Goal: Task Accomplishment & Management: Complete application form

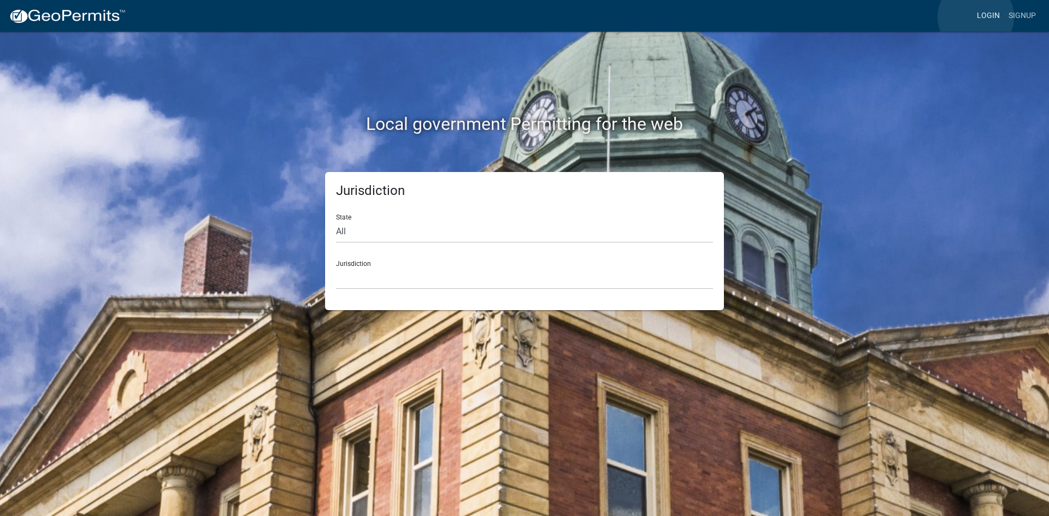
click at [975, 17] on link "Login" at bounding box center [988, 15] width 32 height 21
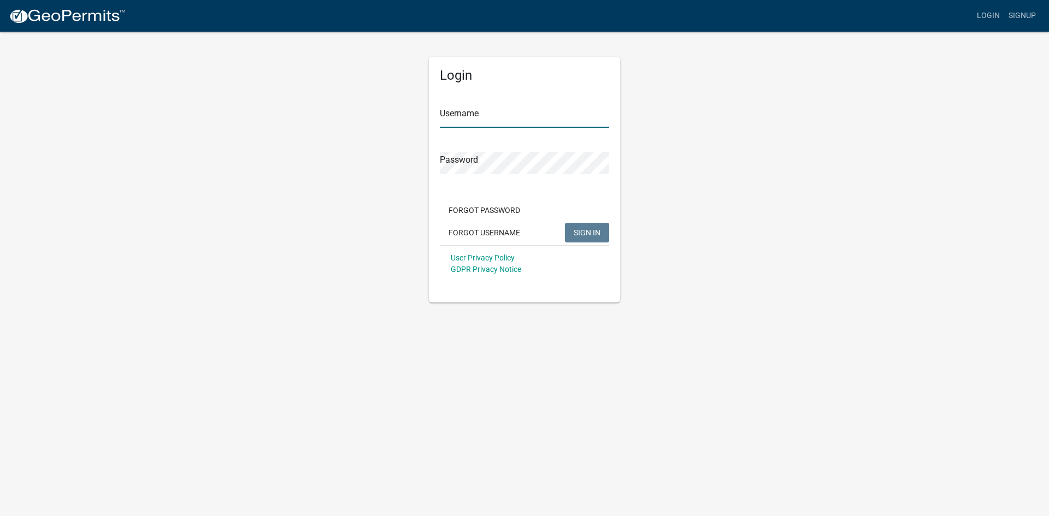
type input "ganeal"
click at [576, 225] on button "SIGN IN" at bounding box center [587, 233] width 44 height 20
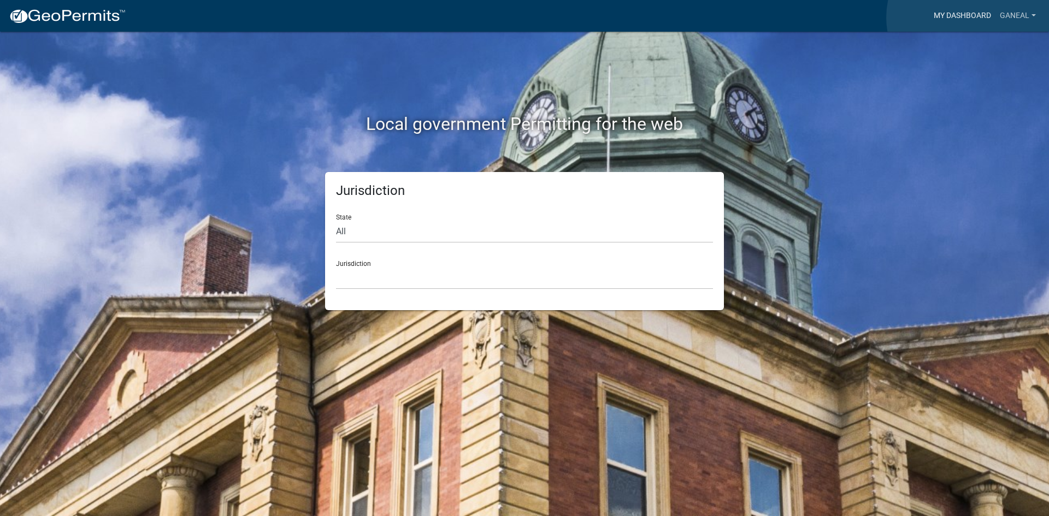
click at [969, 17] on link "My Dashboard" at bounding box center [962, 15] width 66 height 21
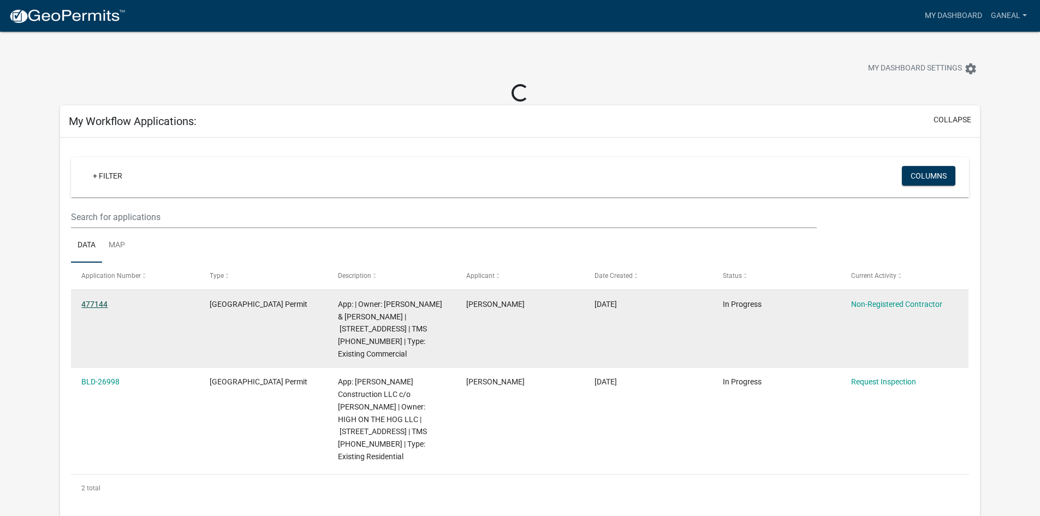
click at [101, 303] on link "477144" at bounding box center [94, 304] width 26 height 9
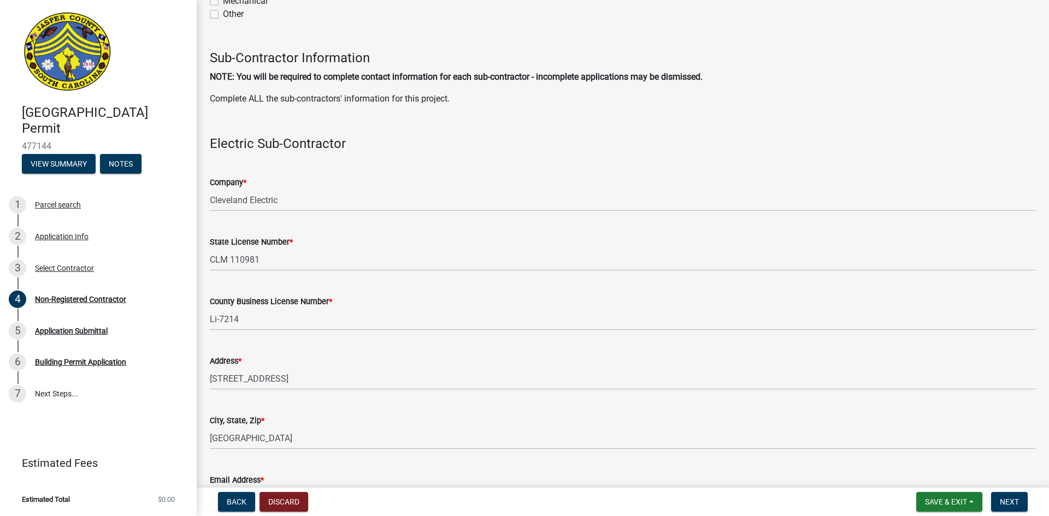
scroll to position [983, 0]
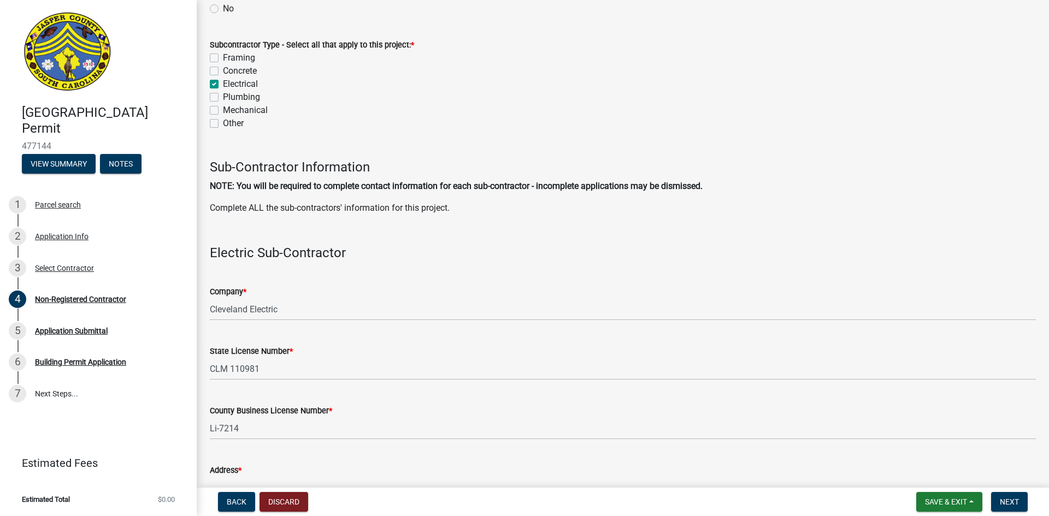
click at [223, 98] on label "Plumbing" at bounding box center [241, 97] width 37 height 13
click at [223, 98] on input "Plumbing" at bounding box center [226, 94] width 7 height 7
checkbox input "true"
checkbox input "false"
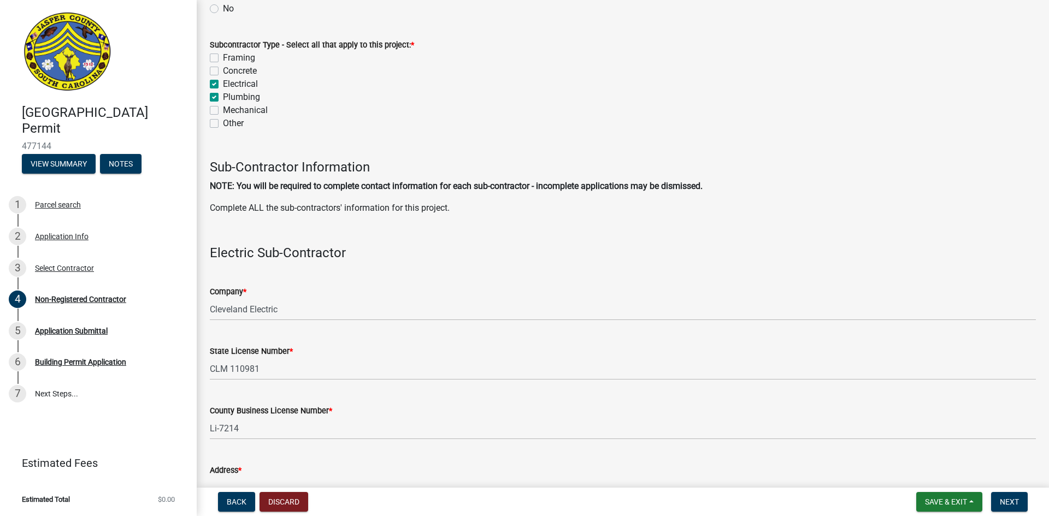
checkbox input "true"
checkbox input "false"
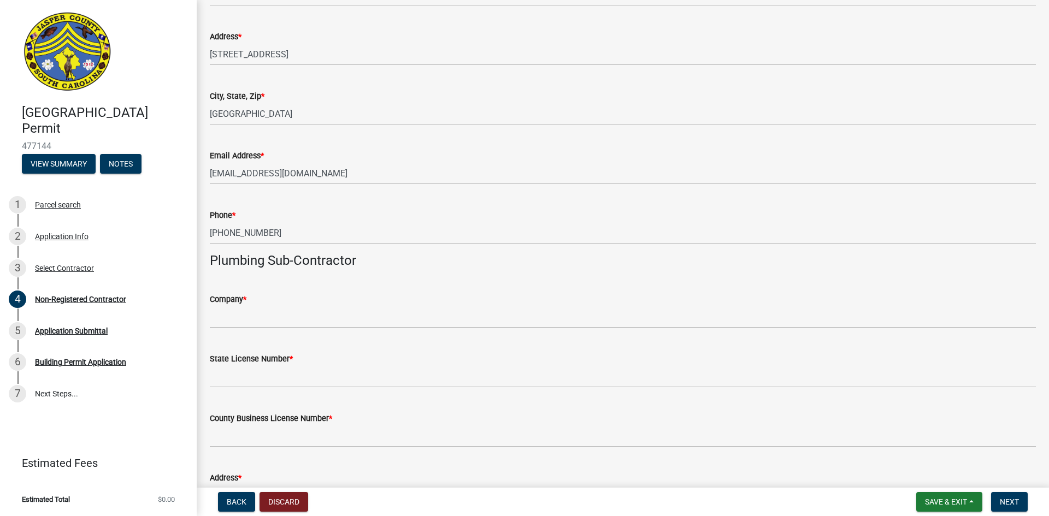
scroll to position [1420, 0]
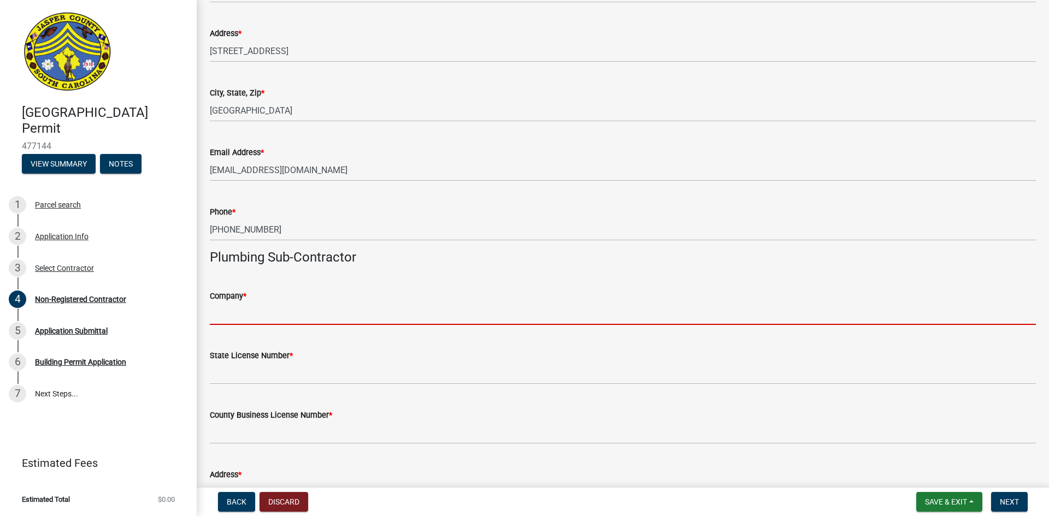
click at [246, 317] on input "Company *" at bounding box center [623, 314] width 826 height 22
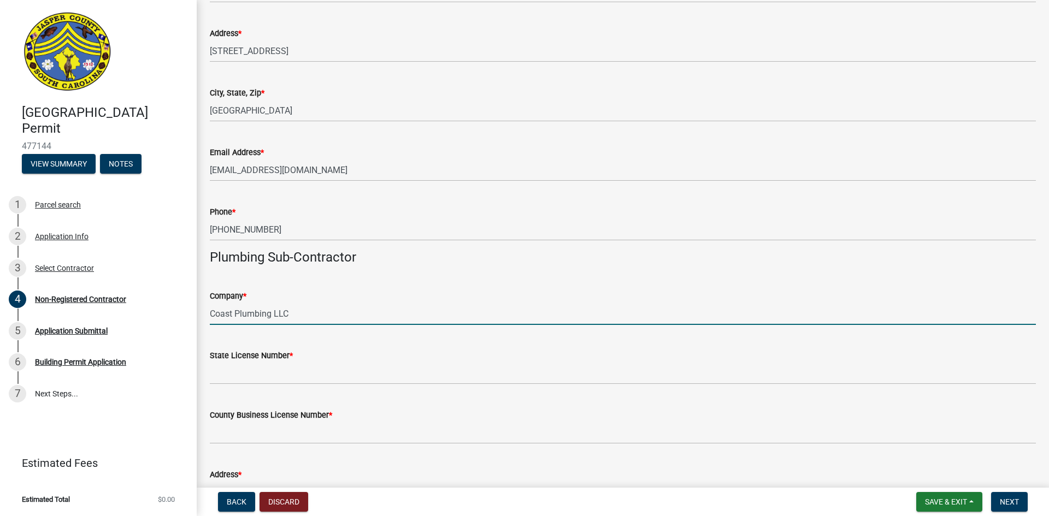
type input "Coast Plumbing LLC"
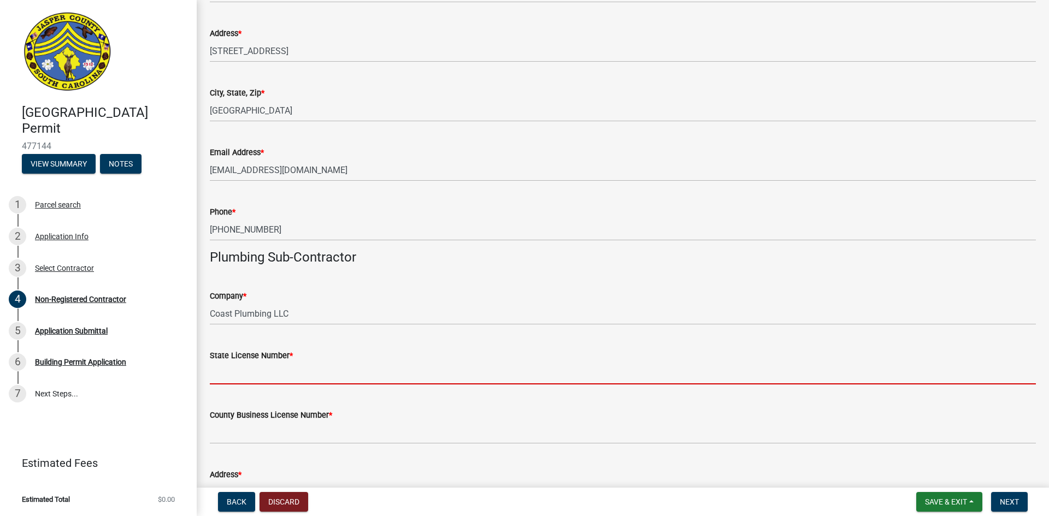
click at [242, 375] on input "State License Number *" at bounding box center [623, 373] width 826 height 22
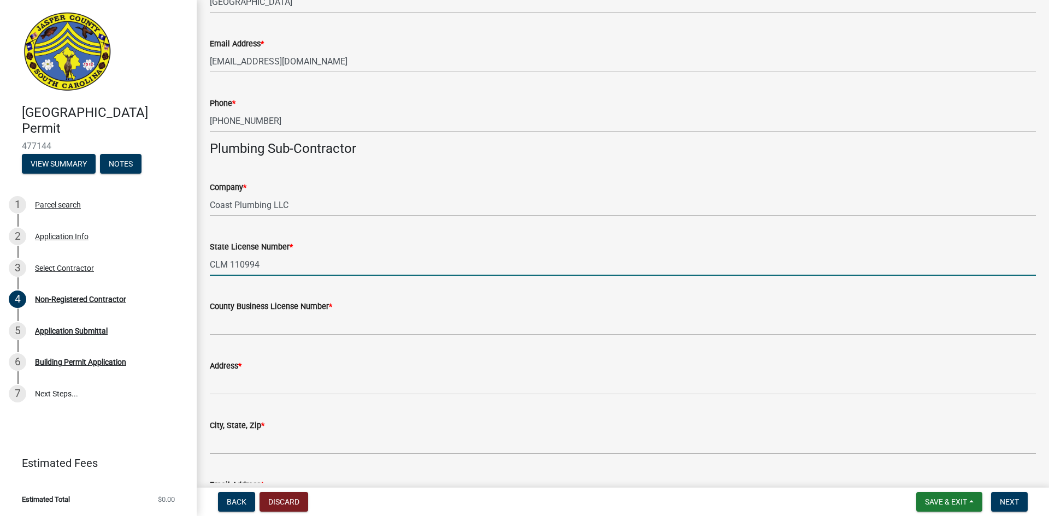
scroll to position [1529, 0]
type input "CLM 110994"
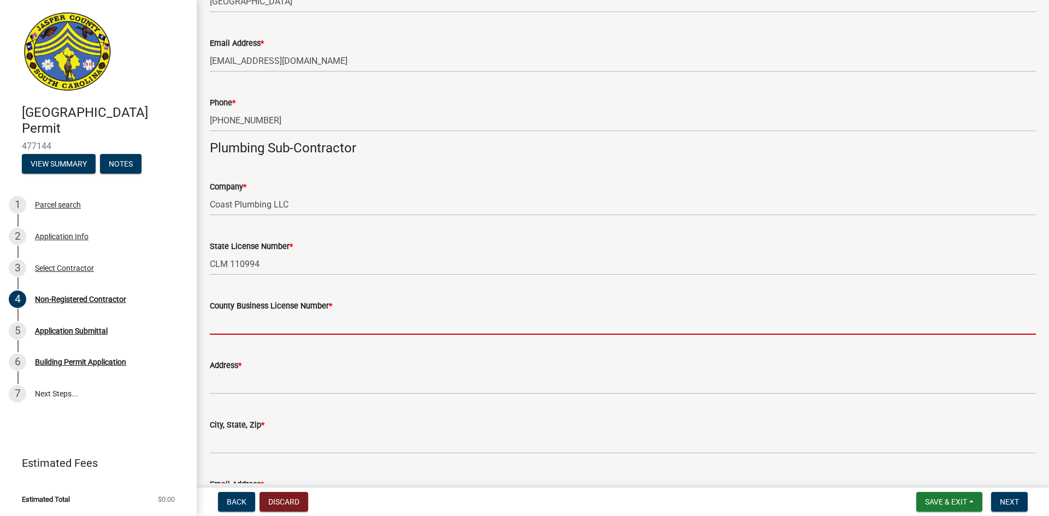
click at [219, 328] on input "County Business License Number *" at bounding box center [623, 323] width 826 height 22
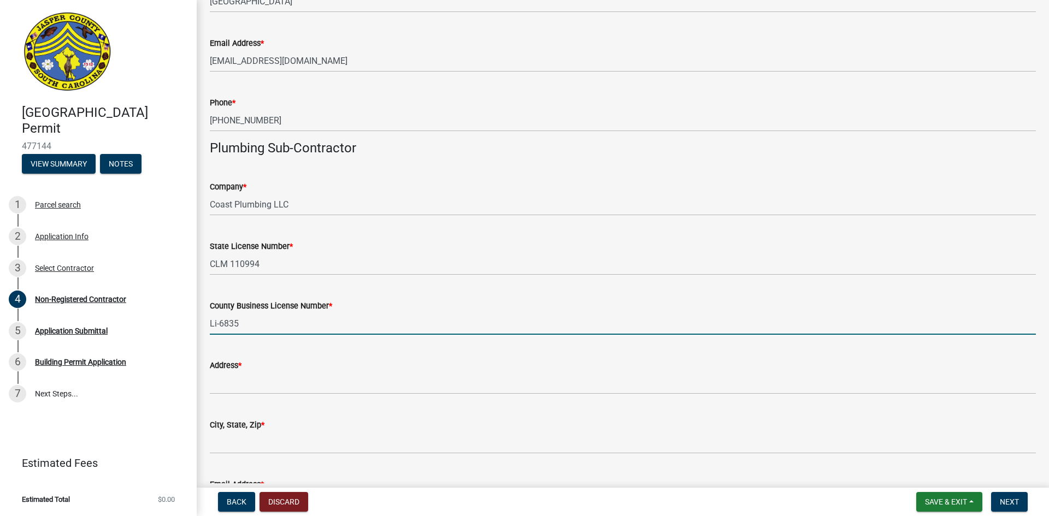
type input "Li-6835"
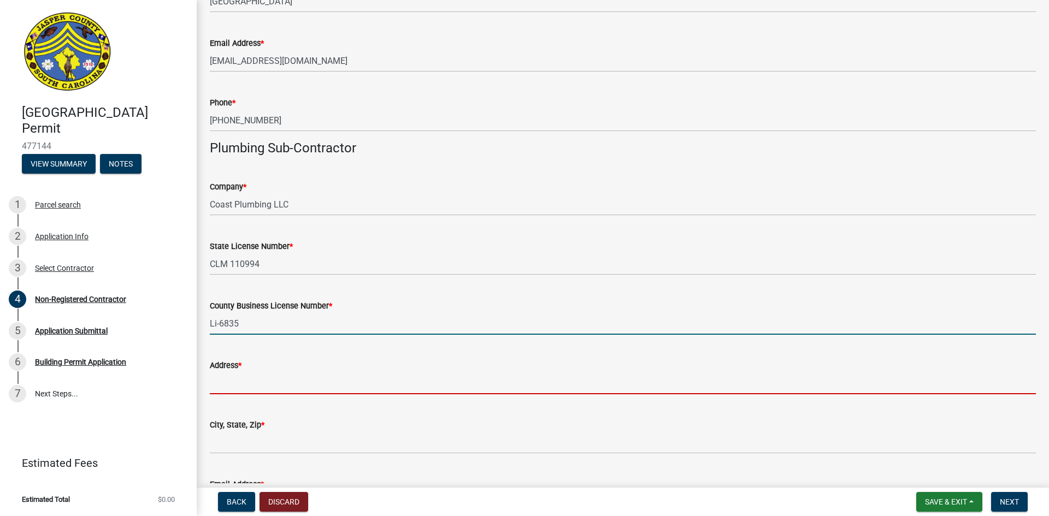
click at [243, 386] on input "Address *" at bounding box center [623, 383] width 826 height 22
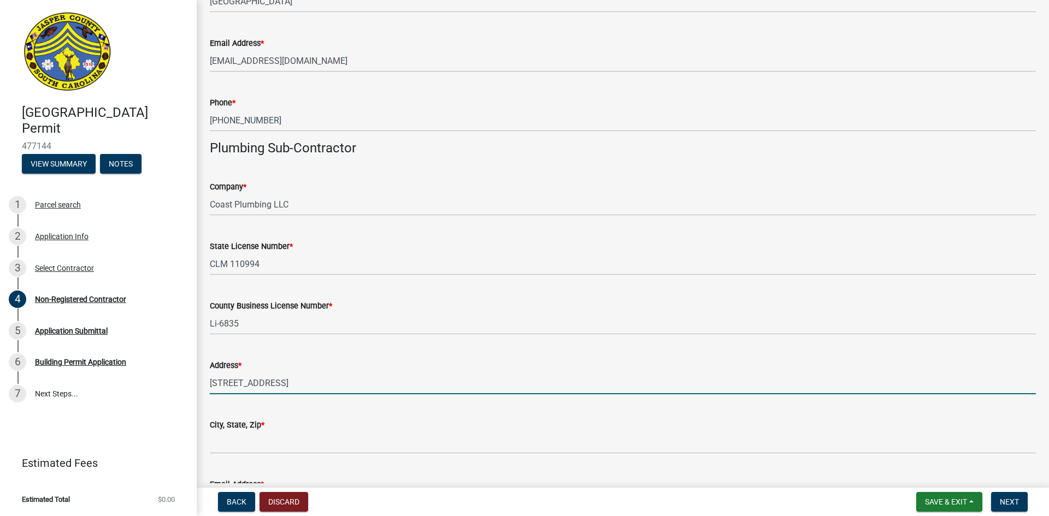
type input "[STREET_ADDRESS]"
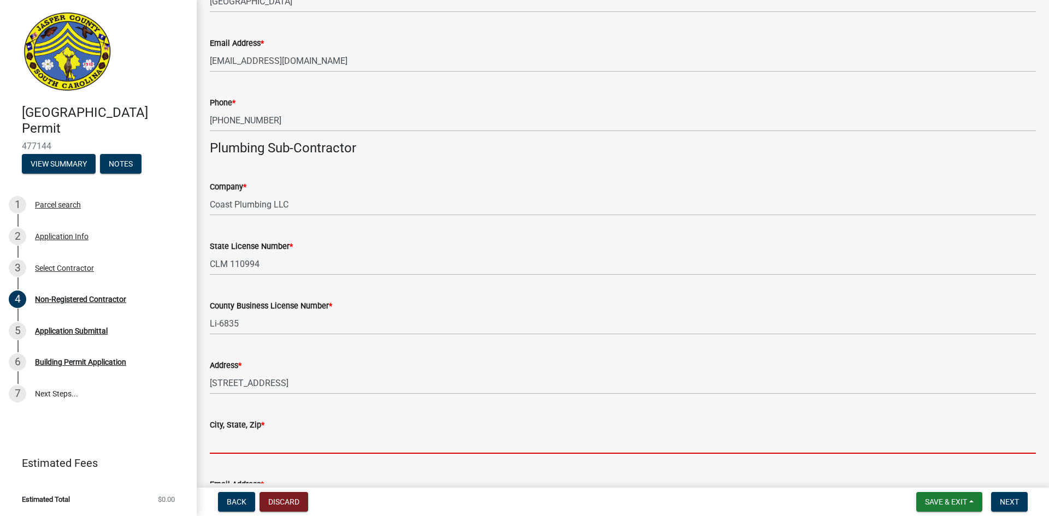
click at [225, 448] on input "City, State, Zip *" at bounding box center [623, 442] width 826 height 22
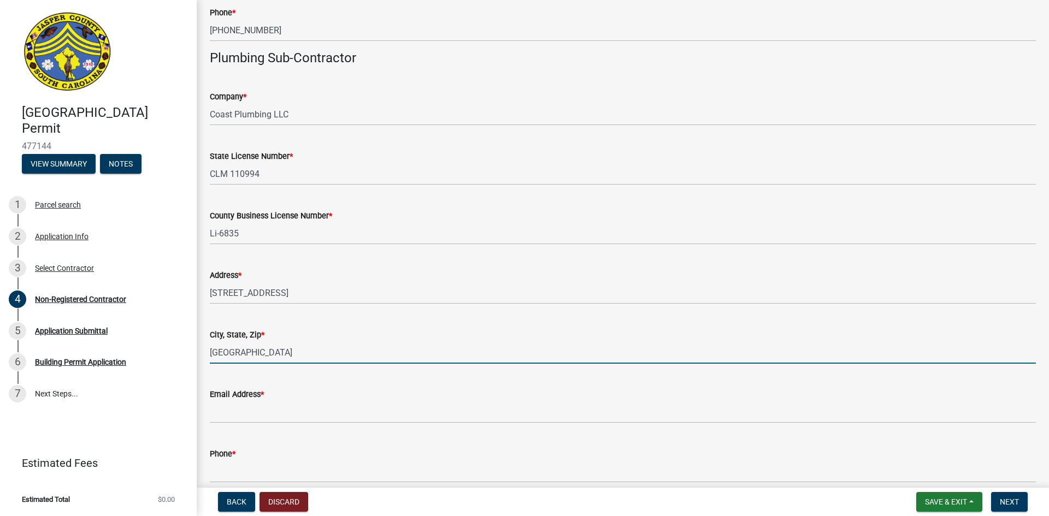
scroll to position [1638, 0]
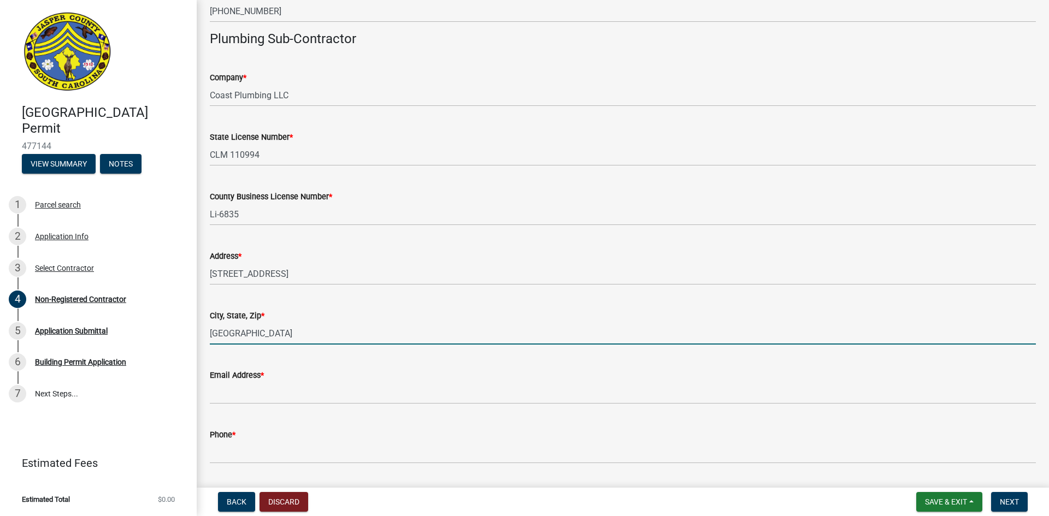
type input "[GEOGRAPHIC_DATA]"
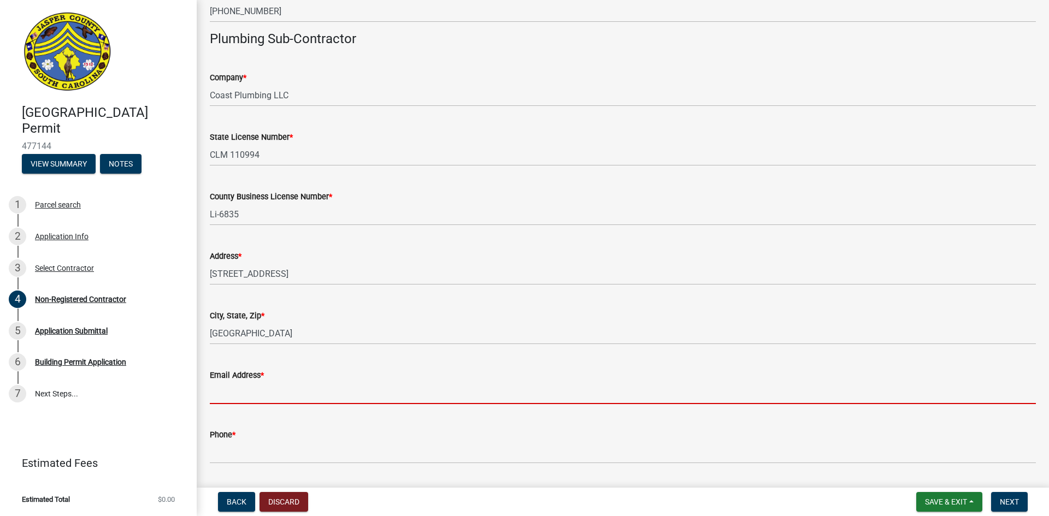
click at [228, 399] on input "Email Address *" at bounding box center [623, 393] width 826 height 22
paste input "[PERSON_NAME] <[EMAIL_ADDRESS][DOMAIN_NAME]>"
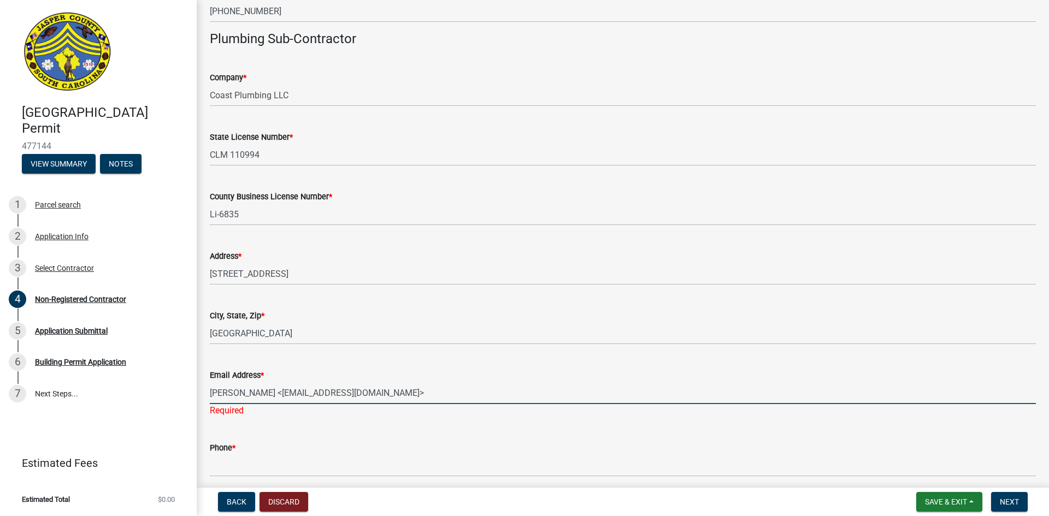
click at [287, 393] on input "[PERSON_NAME] <[EMAIL_ADDRESS][DOMAIN_NAME]>" at bounding box center [623, 393] width 826 height 22
click at [324, 386] on input "[EMAIL_ADDRESS][DOMAIN_NAME]>" at bounding box center [623, 393] width 826 height 22
type input "[EMAIL_ADDRESS][DOMAIN_NAME]"
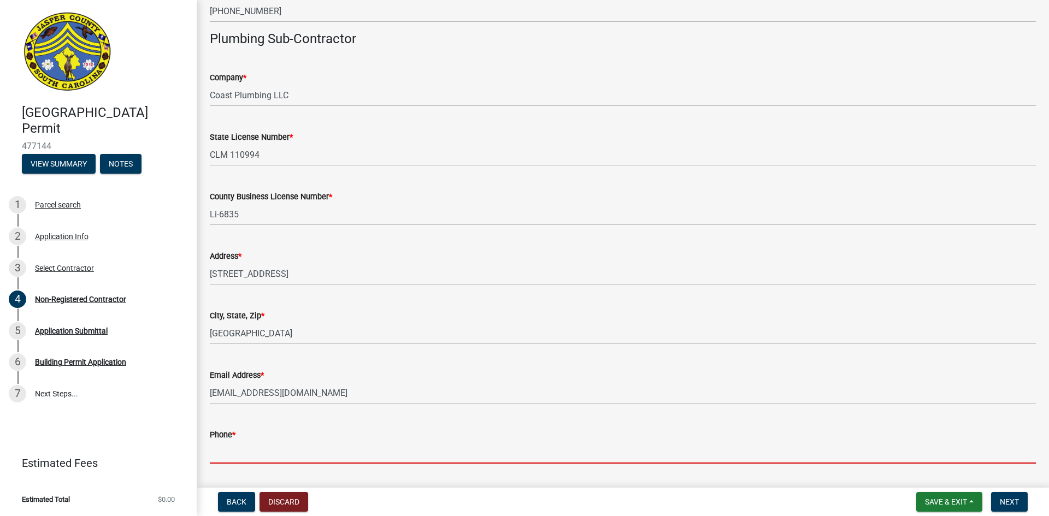
click at [235, 469] on wm-data-entity-input "Phone *" at bounding box center [623, 443] width 826 height 60
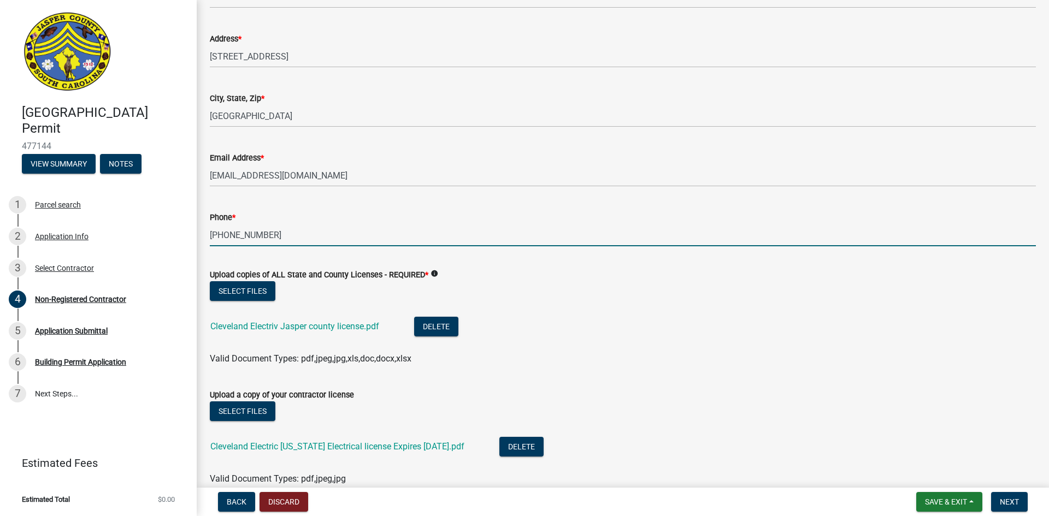
scroll to position [1910, 0]
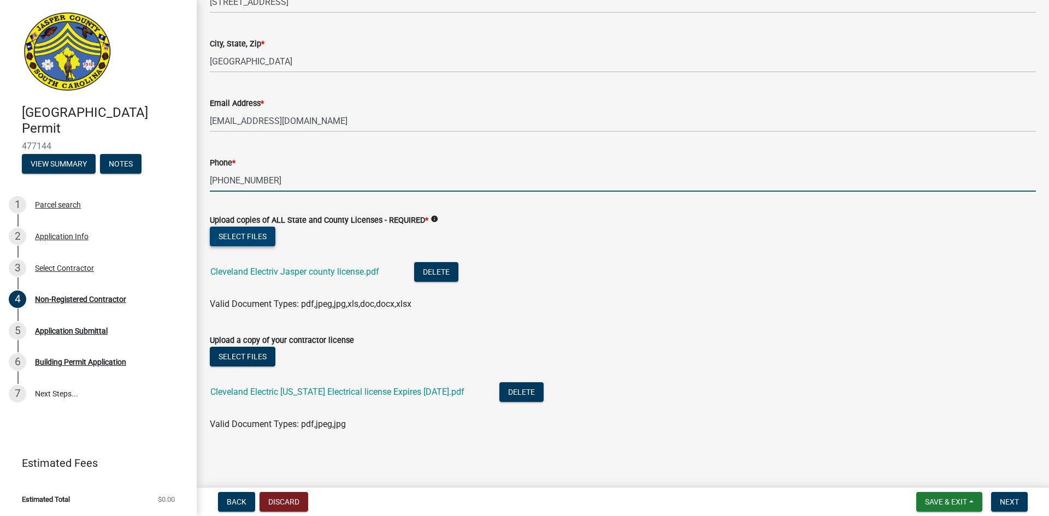
type input "[PHONE_NUMBER]"
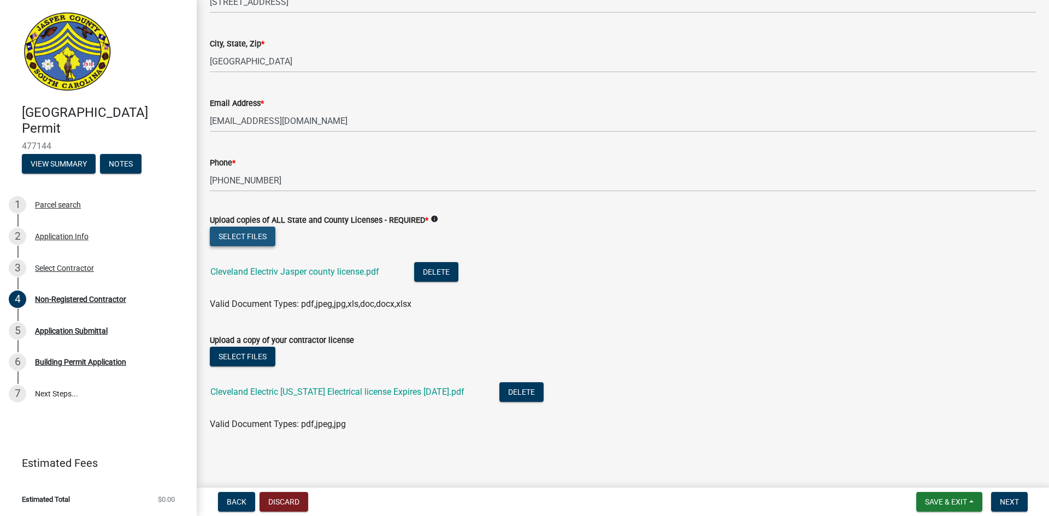
click at [255, 235] on button "Select files" at bounding box center [243, 237] width 66 height 20
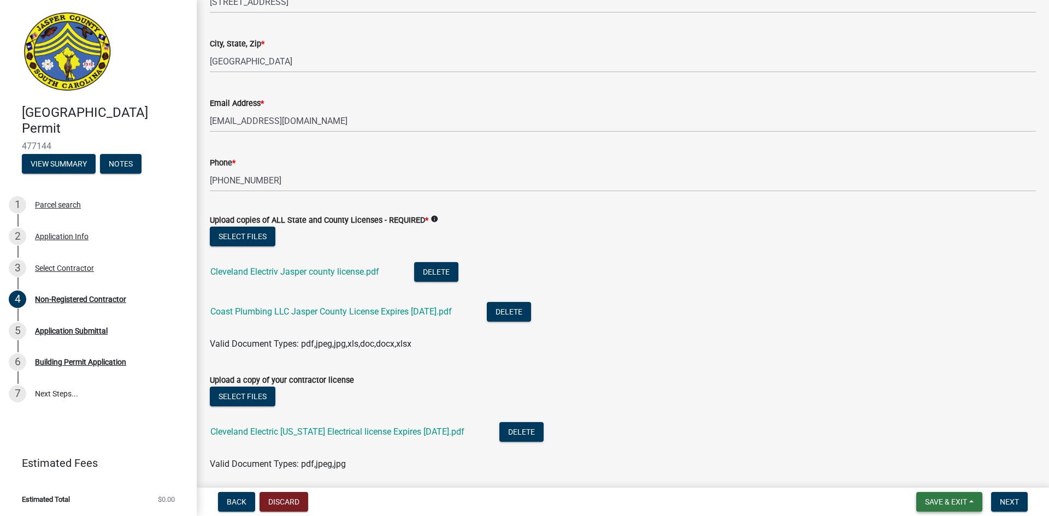
click at [926, 499] on span "Save & Exit" at bounding box center [946, 502] width 42 height 9
click at [926, 453] on button "Save" at bounding box center [938, 447] width 87 height 26
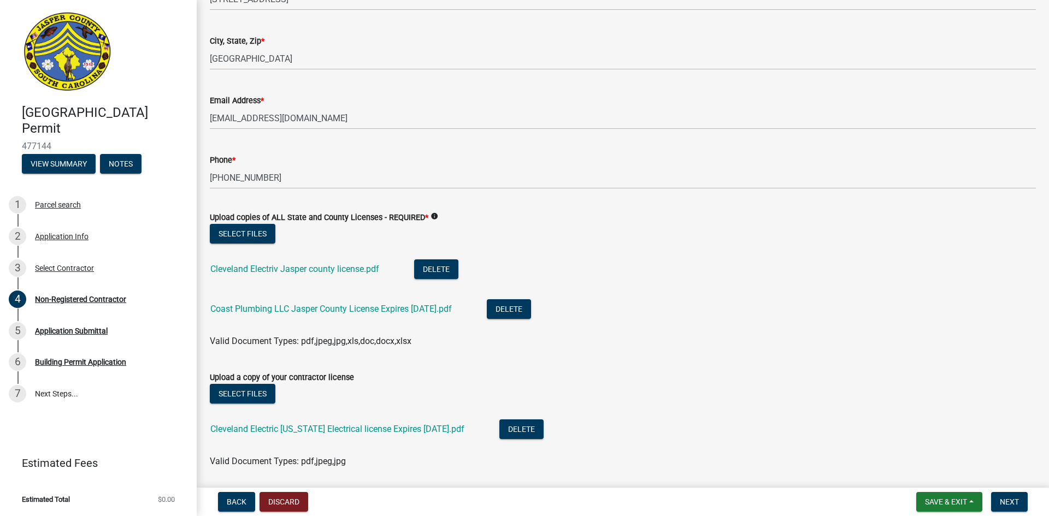
scroll to position [1950, 0]
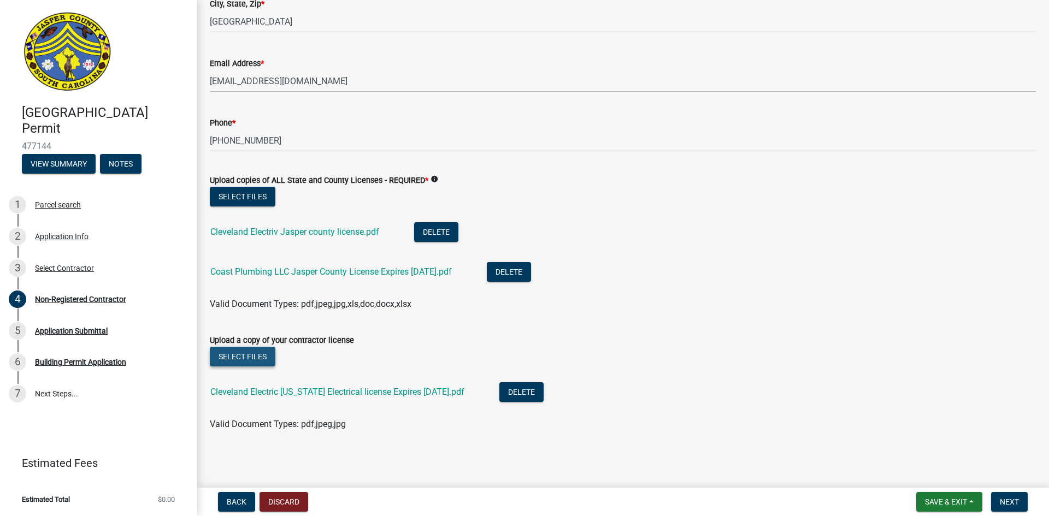
click at [259, 356] on button "Select files" at bounding box center [243, 357] width 66 height 20
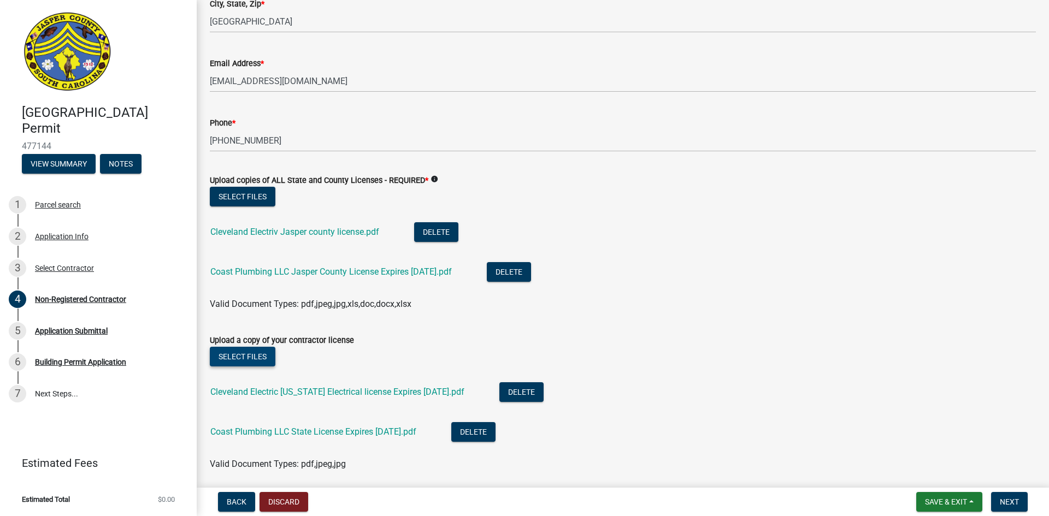
scroll to position [1990, 0]
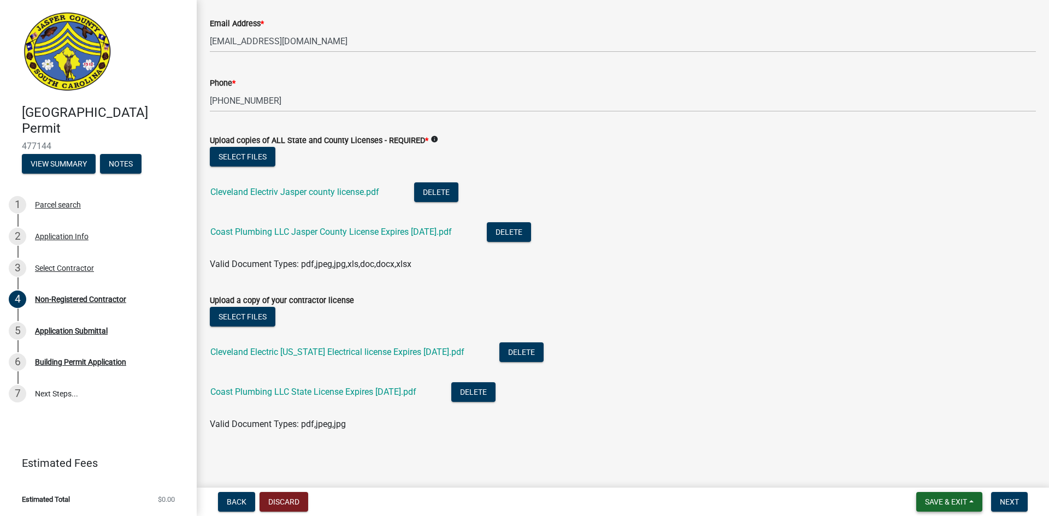
click at [950, 498] on span "Save & Exit" at bounding box center [946, 502] width 42 height 9
click at [936, 471] on button "Save & Exit" at bounding box center [938, 473] width 87 height 26
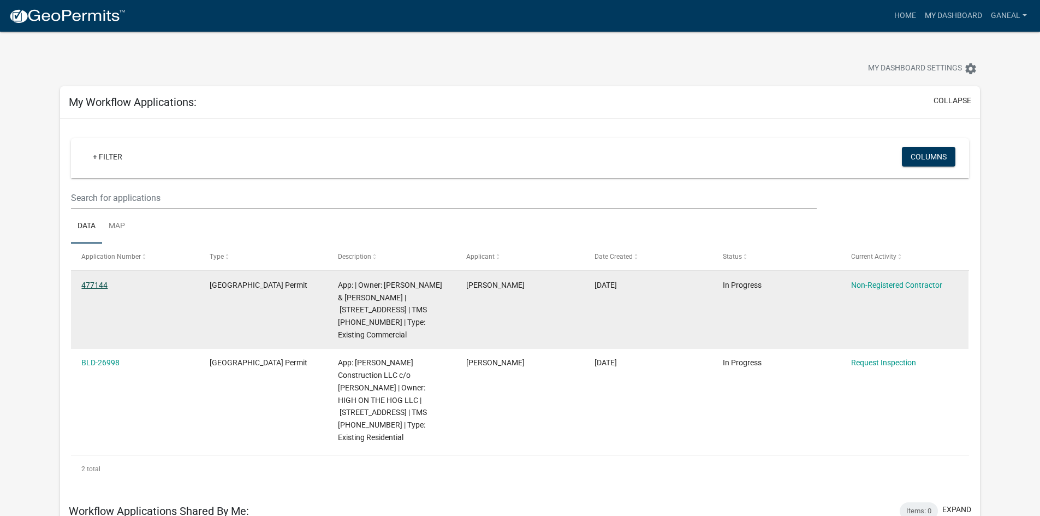
click at [94, 286] on link "477144" at bounding box center [94, 285] width 26 height 9
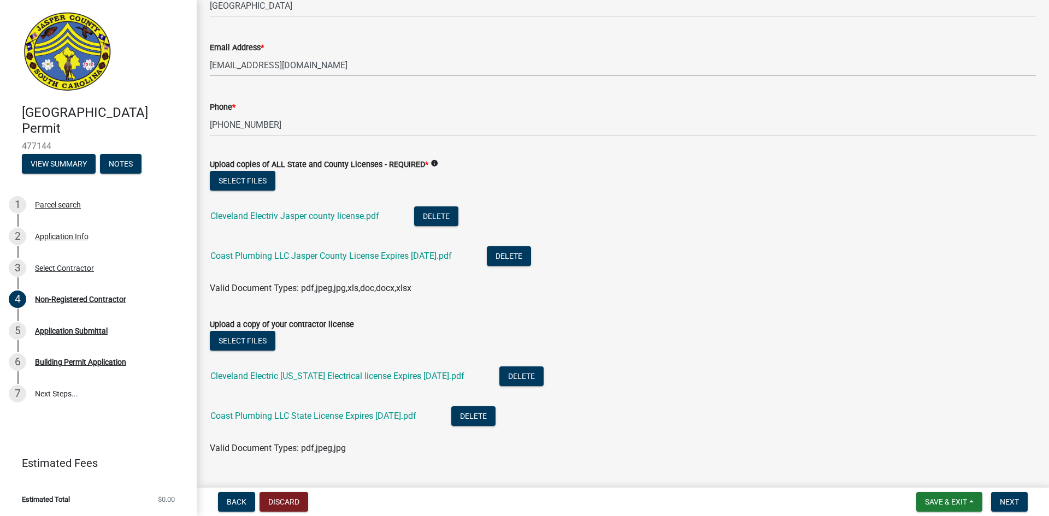
scroll to position [1990, 0]
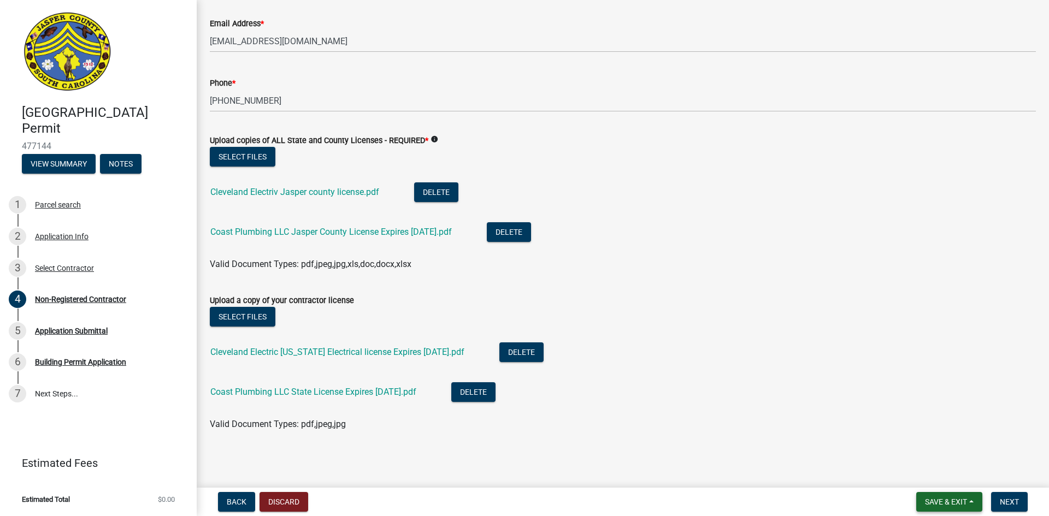
click at [934, 504] on span "Save & Exit" at bounding box center [946, 502] width 42 height 9
click at [939, 476] on button "Save & Exit" at bounding box center [938, 473] width 87 height 26
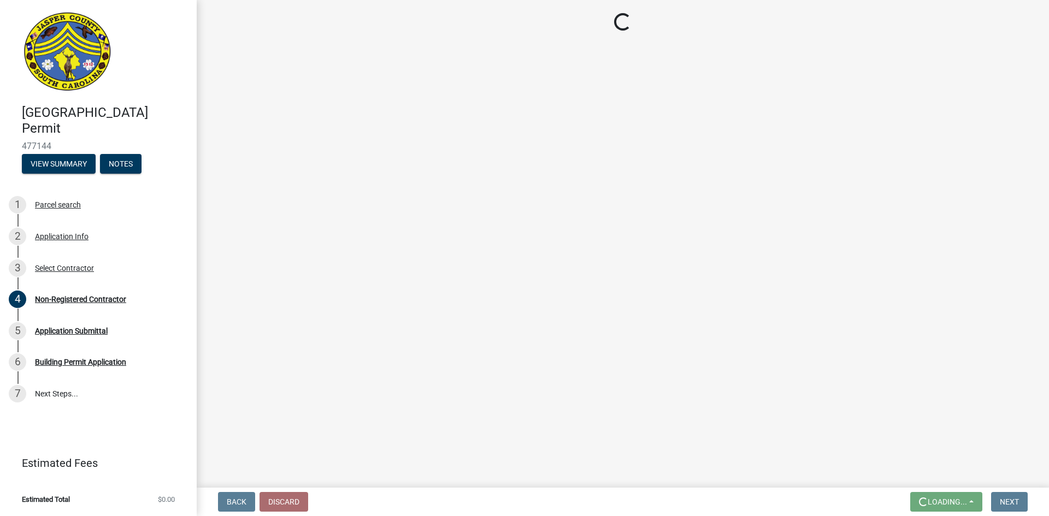
scroll to position [0, 0]
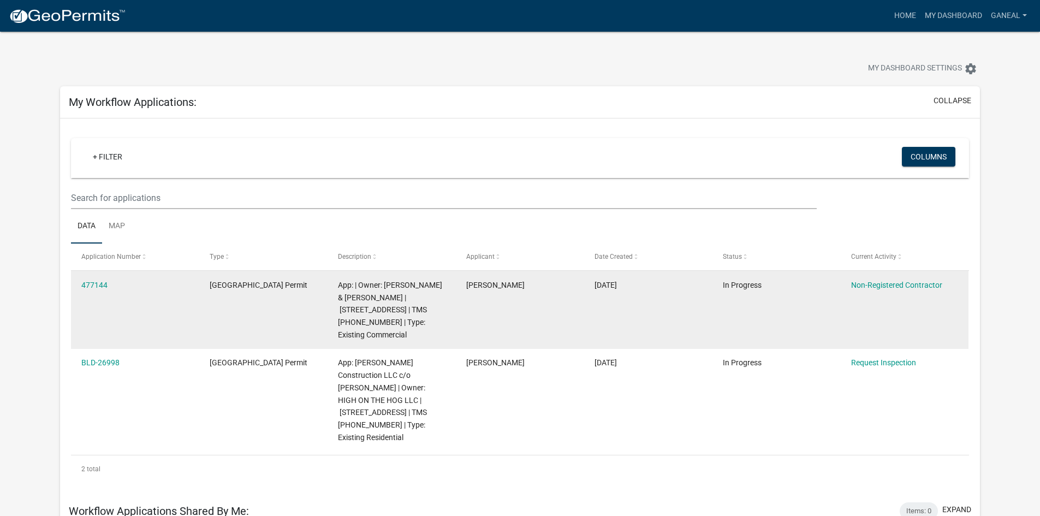
click at [99, 301] on datatable-body-cell "477144" at bounding box center [135, 310] width 128 height 78
click at [94, 287] on link "477144" at bounding box center [94, 285] width 26 height 9
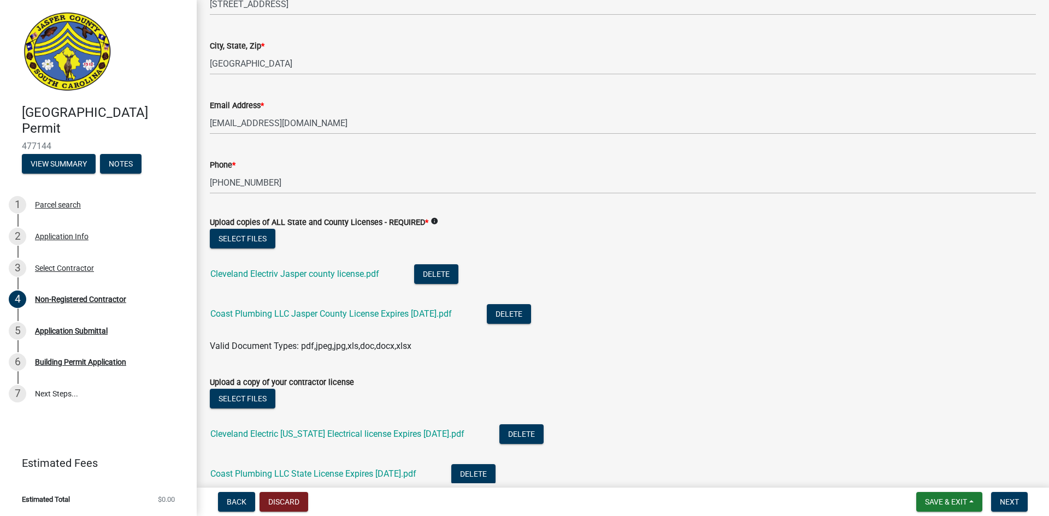
scroll to position [1990, 0]
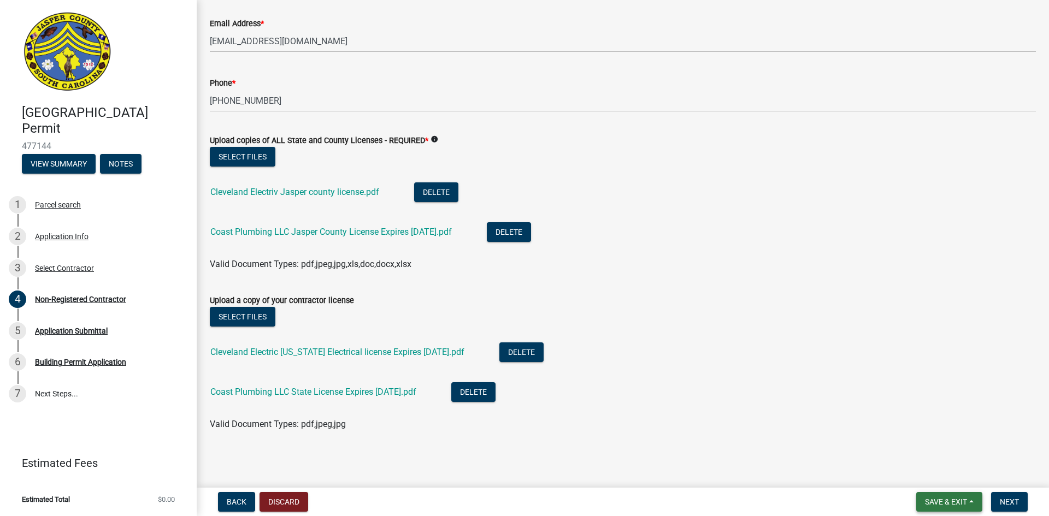
click at [942, 505] on span "Save & Exit" at bounding box center [946, 502] width 42 height 9
click at [938, 475] on button "Save & Exit" at bounding box center [938, 473] width 87 height 26
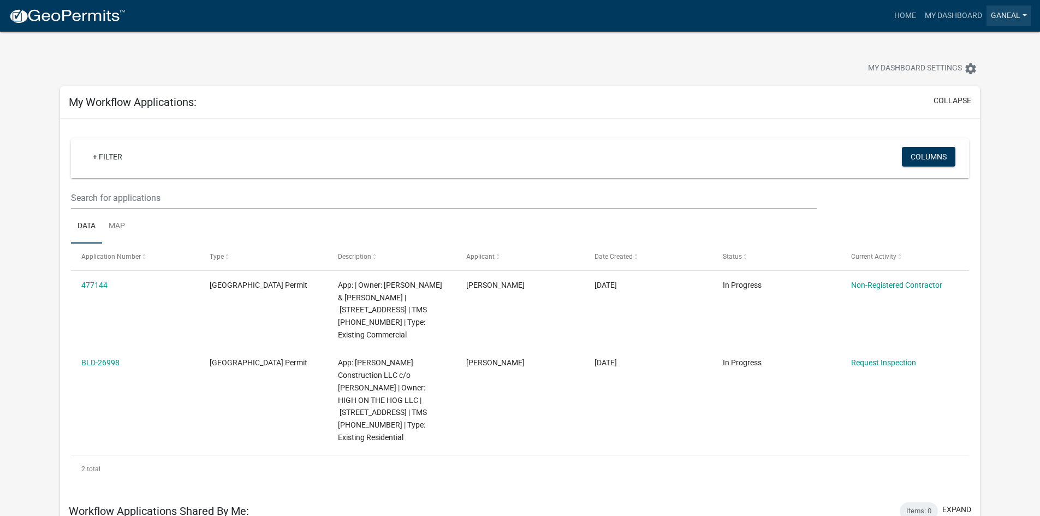
click at [1026, 15] on link "ganeal" at bounding box center [1009, 15] width 45 height 21
click at [978, 87] on link "Logout" at bounding box center [987, 80] width 87 height 26
